Goal: Task Accomplishment & Management: Manage account settings

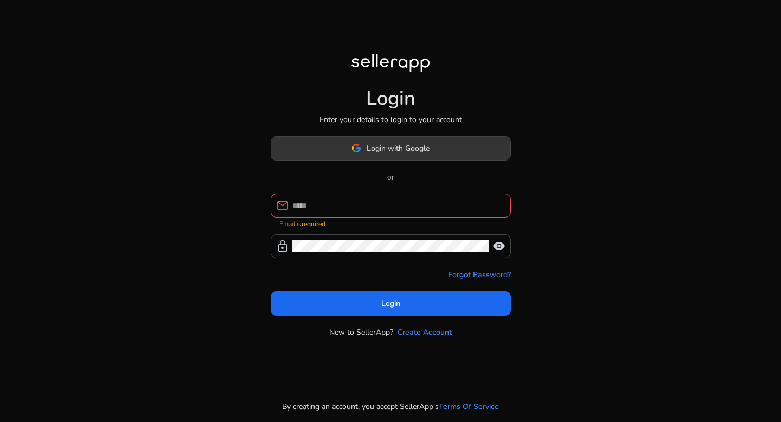
click at [363, 154] on span "Login with Google" at bounding box center [391, 148] width 78 height 11
click at [422, 150] on span "Login with Google" at bounding box center [398, 148] width 63 height 11
